Goal: Check status: Check status

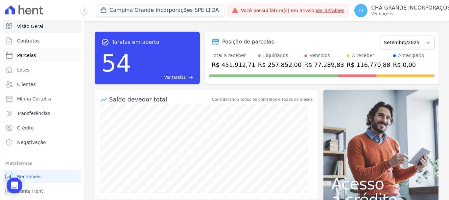
click at [31, 56] on span "Parcelas" at bounding box center [26, 55] width 19 height 7
click at [23, 55] on span "Parcelas" at bounding box center [26, 55] width 19 height 7
select select
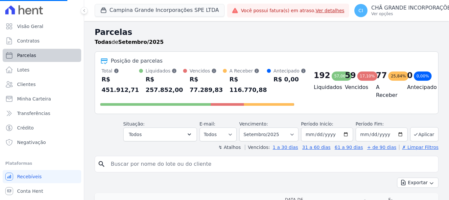
select select
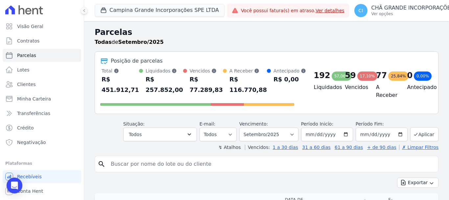
click at [121, 166] on input "search" at bounding box center [271, 163] width 329 height 13
type input "maria de fatima medeiros"
select select
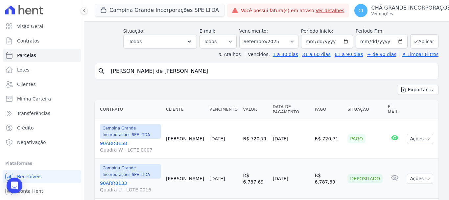
scroll to position [19, 0]
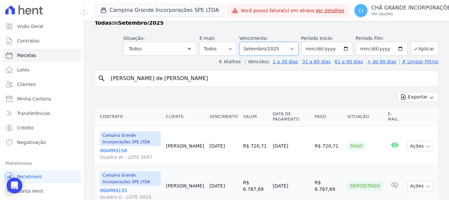
click at [294, 46] on select "Filtrar por período ──────── Todos os meses Janeiro/2023 Fevereiro/2023 Março/2…" at bounding box center [269, 49] width 59 height 14
select select "08/2025"
click at [244, 42] on select "Filtrar por período ──────── Todos os meses Janeiro/2023 Fevereiro/2023 Março/2…" at bounding box center [269, 49] width 59 height 14
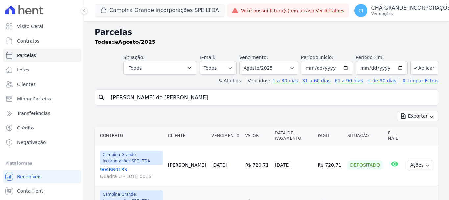
select select
click at [293, 67] on select "Filtrar por período ──────── Todos os meses Janeiro/2023 Fevereiro/2023 Março/2…" at bounding box center [269, 68] width 59 height 14
select select "09/2025"
click at [244, 61] on select "Filtrar por período ──────── Todos os meses Janeiro/2023 Fevereiro/2023 Março/2…" at bounding box center [269, 68] width 59 height 14
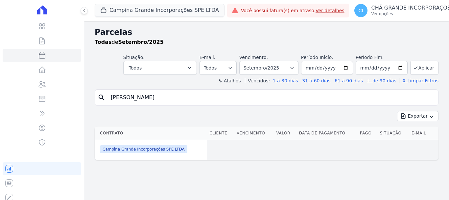
select select
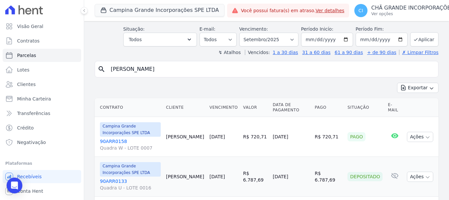
scroll to position [85, 0]
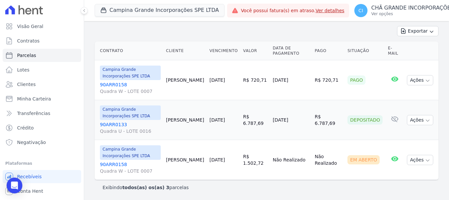
click at [113, 164] on link "90ARR0158 Quadra W - LOTE 0007" at bounding box center [130, 167] width 61 height 13
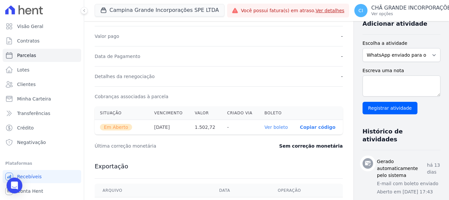
scroll to position [119, 0]
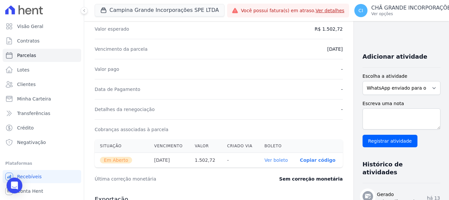
click at [265, 159] on link "Ver boleto" at bounding box center [276, 159] width 23 height 5
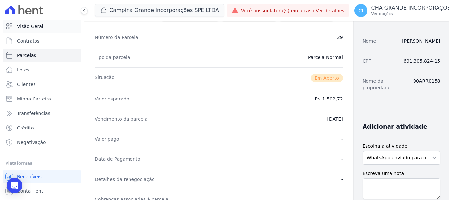
scroll to position [0, 0]
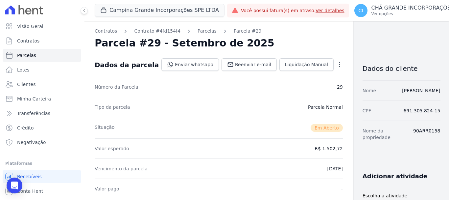
select select
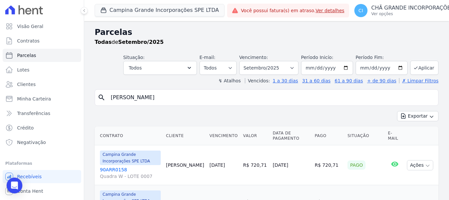
click at [173, 98] on input "[PERSON_NAME]" at bounding box center [271, 97] width 329 height 13
type input "[PERSON_NAME]"
select select
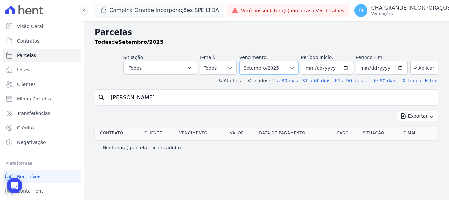
click at [298, 67] on select "Filtrar por período ──────── Todos os meses Janeiro/2023 Fevereiro/2023 Março/2…" at bounding box center [269, 68] width 59 height 14
select select "08/2025"
click at [249, 61] on select "Filtrar por período ──────── Todos os meses Janeiro/2023 Fevereiro/2023 Março/2…" at bounding box center [269, 68] width 59 height 14
select select
click at [210, 98] on input "[PERSON_NAME]" at bounding box center [271, 97] width 329 height 13
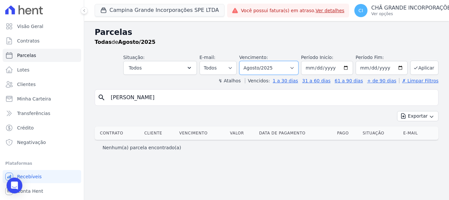
click at [297, 68] on select "Filtrar por período ──────── Todos os meses Janeiro/2023 Fevereiro/2023 Março/2…" at bounding box center [269, 68] width 59 height 14
